Goal: Task Accomplishment & Management: Complete application form

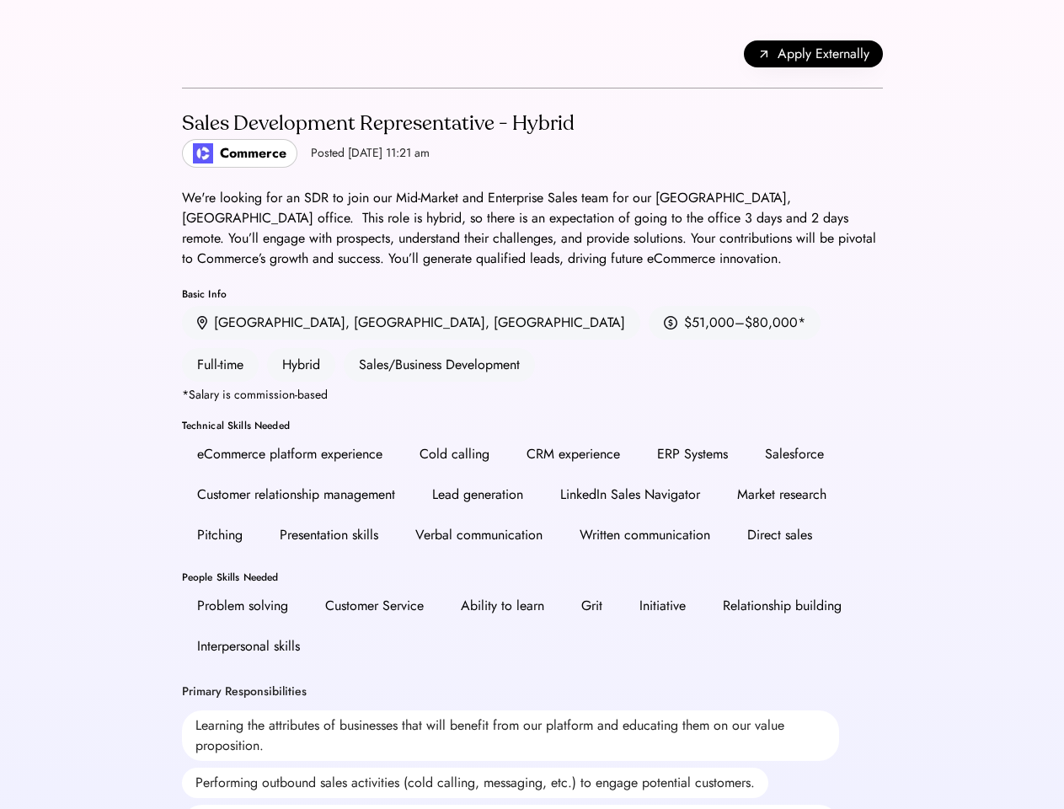
click at [532, 444] on div "CRM experience" at bounding box center [574, 454] width 94 height 20
click at [533, 444] on div "CRM experience" at bounding box center [574, 454] width 94 height 20
click at [533, 54] on div "Apply Externally" at bounding box center [532, 54] width 701 height 68
click at [813, 54] on span "Apply Externally" at bounding box center [824, 54] width 92 height 20
click at [533, 478] on div "Lead generation" at bounding box center [477, 495] width 121 height 34
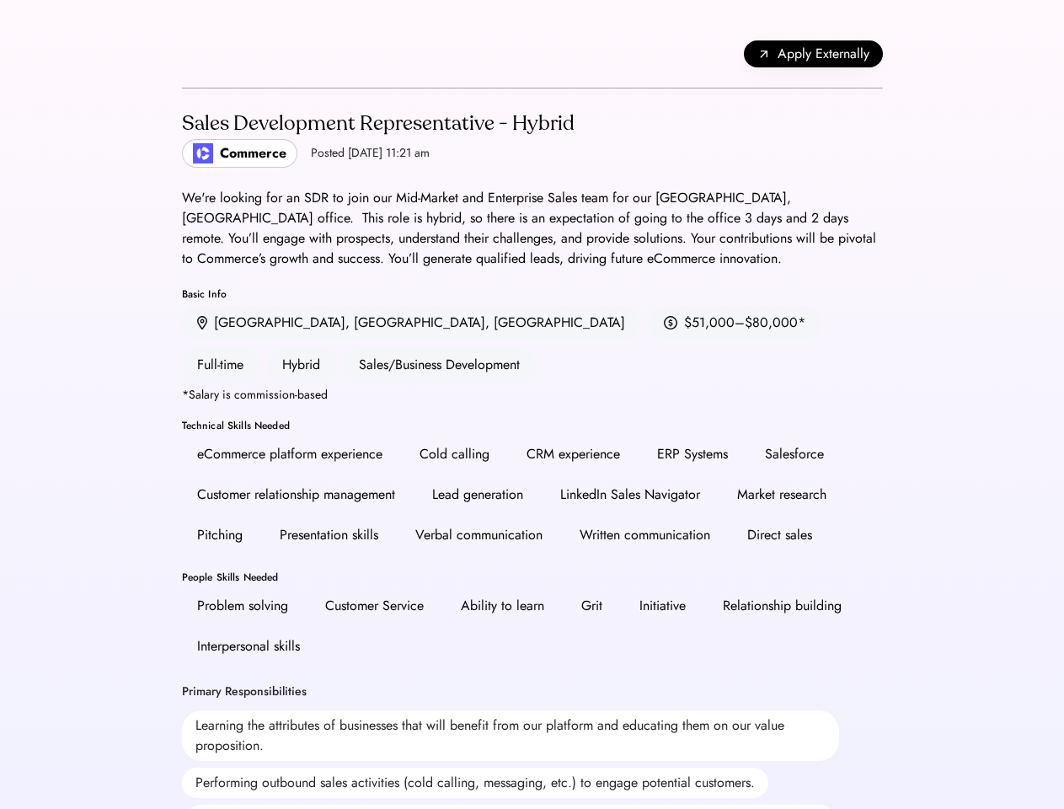
click at [533, 478] on div "Lead generation" at bounding box center [477, 495] width 121 height 34
click at [533, 138] on h2 "Sales Development Representative - Hybrid" at bounding box center [378, 124] width 393 height 30
click at [376, 138] on h2 "Sales Development Representative - Hybrid" at bounding box center [378, 124] width 393 height 30
click at [376, 124] on div "Sales Development Representative - Hybrid" at bounding box center [378, 123] width 393 height 27
click at [323, 153] on div "Posted [DATE] 11:21 am" at bounding box center [370, 153] width 119 height 17
